Goal: Information Seeking & Learning: Get advice/opinions

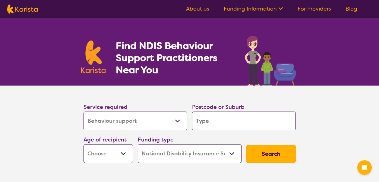
select select "Behaviour support"
select select "NDIS"
select select "Behaviour support"
select select "NDIS"
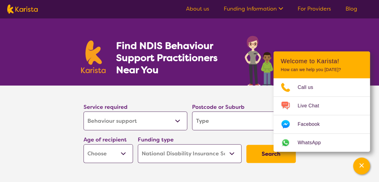
click at [234, 115] on input "search" at bounding box center [244, 120] width 104 height 19
type input "3"
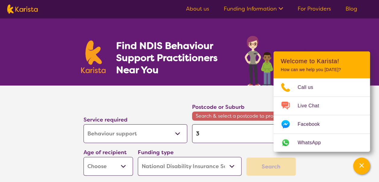
type input "31"
type input "310"
type input "3108"
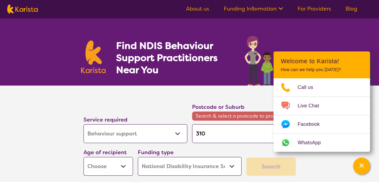
type input "3108"
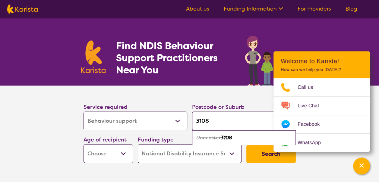
type input "3108"
click at [204, 139] on em "Doncaster" at bounding box center [208, 137] width 24 height 6
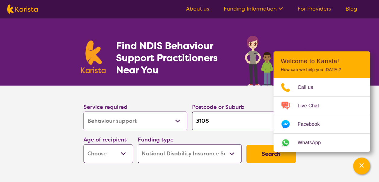
click at [256, 152] on button "Search" at bounding box center [271, 154] width 49 height 18
click at [116, 147] on select "Early Childhood - 0 to 9 Child - 10 to 11 Adolescent - 12 to 17 Adult - 18 to 6…" at bounding box center [108, 153] width 49 height 19
select select "AS"
click at [84, 144] on select "Early Childhood - 0 to 9 Child - 10 to 11 Adolescent - 12 to 17 Adult - 18 to 6…" at bounding box center [108, 153] width 49 height 19
select select "AS"
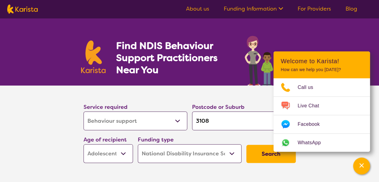
click at [260, 154] on button "Search" at bounding box center [271, 154] width 49 height 18
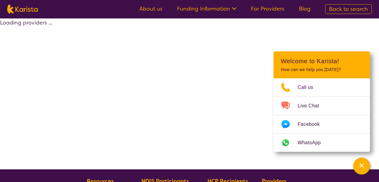
select select "by_score"
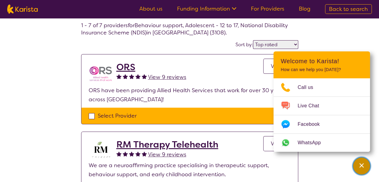
click at [363, 167] on icon "Channel Menu" at bounding box center [362, 165] width 4 height 4
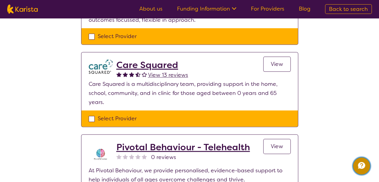
scroll to position [362, 0]
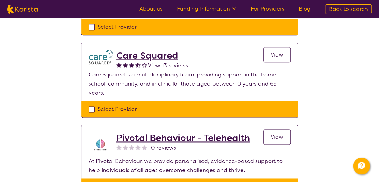
click at [177, 66] on span "View 13 reviews" at bounding box center [168, 65] width 40 height 7
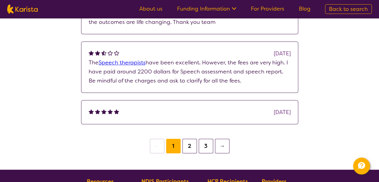
scroll to position [272, 0]
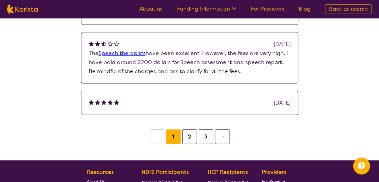
click at [188, 137] on button "2" at bounding box center [190, 136] width 14 height 14
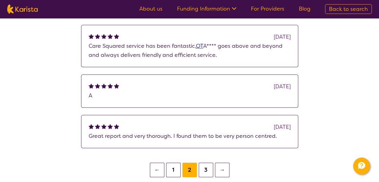
scroll to position [241, 0]
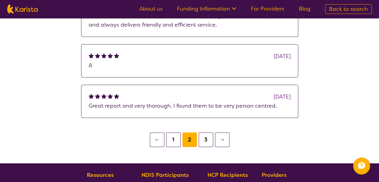
click at [208, 138] on button "3" at bounding box center [206, 139] width 14 height 14
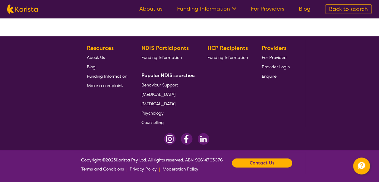
select select "by_score"
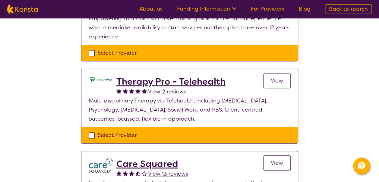
scroll to position [103, 0]
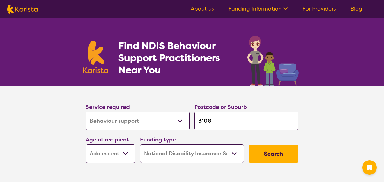
select select "Behaviour support"
select select "AS"
select select "NDIS"
select select "Behaviour support"
select select "AS"
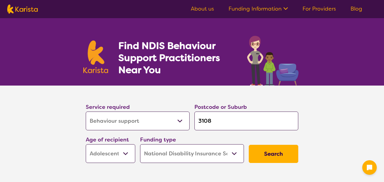
select select "NDIS"
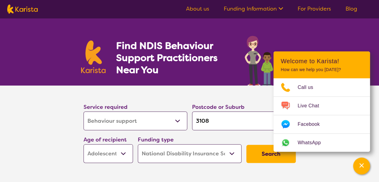
click at [193, 8] on link "About us" at bounding box center [197, 8] width 23 height 7
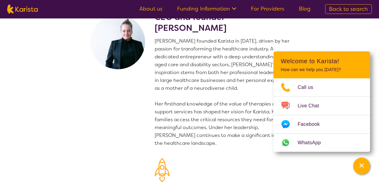
scroll to position [30, 0]
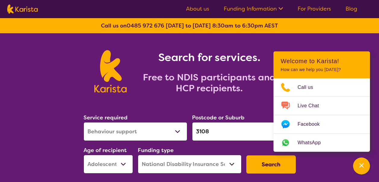
select select "Behaviour support"
select select "AS"
select select "NDIS"
